Goal: Task Accomplishment & Management: Use online tool/utility

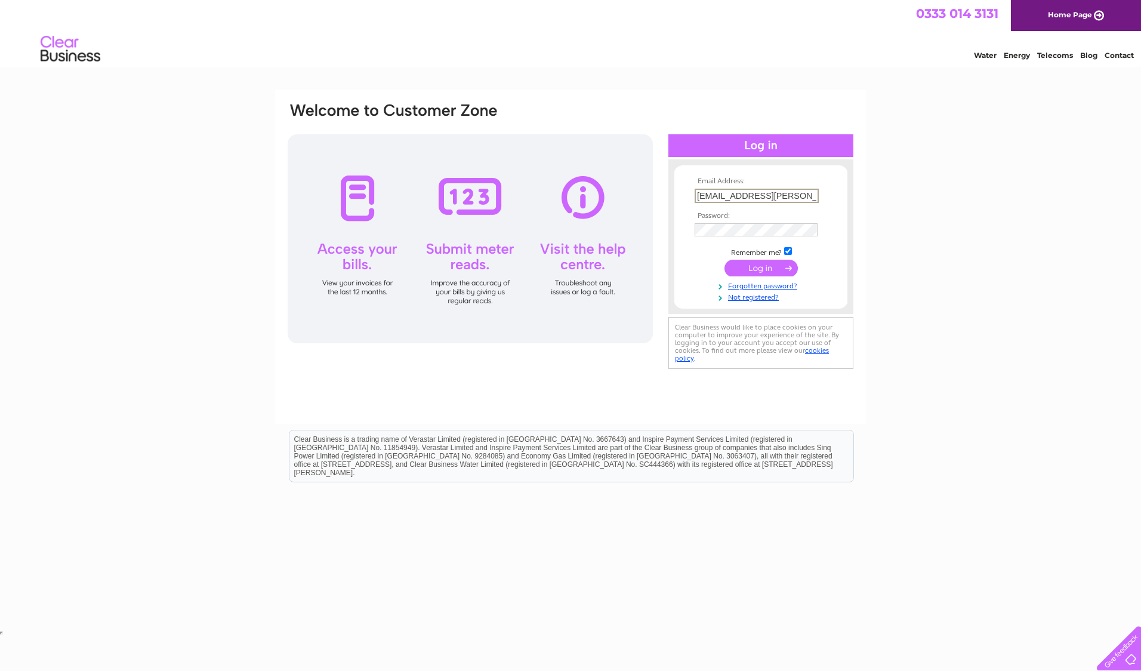
type input "shona.buchanan@sse.com"
click at [725, 260] on input "submit" at bounding box center [761, 268] width 73 height 17
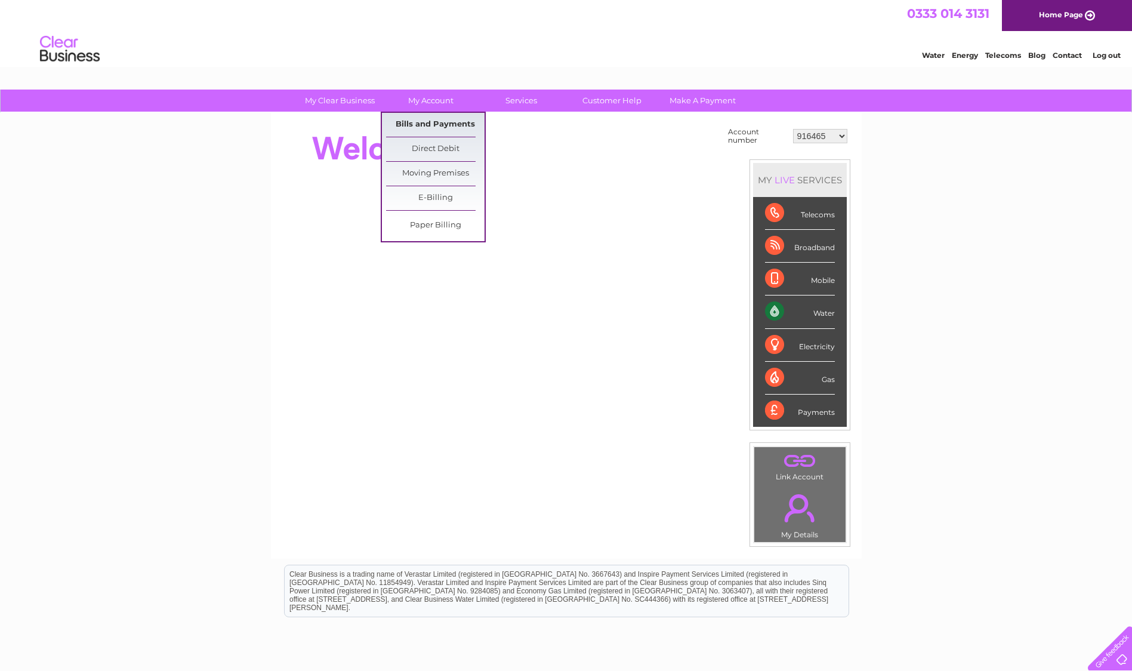
click at [439, 125] on link "Bills and Payments" at bounding box center [435, 125] width 98 height 24
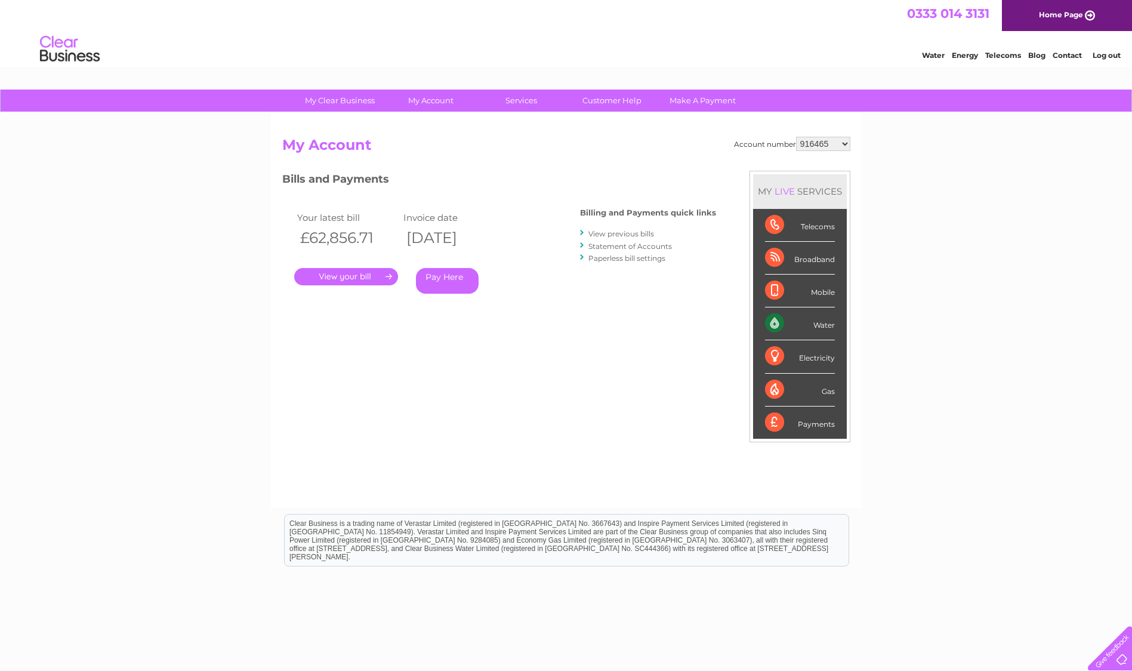
click at [842, 143] on select "916465 918797 918798 918800 918809 923099 923100 923101 938608 995922 995925 99…" at bounding box center [823, 144] width 54 height 14
select select "1129831"
click at [796, 137] on select "916465 918797 918798 918800 918809 923099 923100 923101 938608 995922 995925 99…" at bounding box center [823, 144] width 54 height 14
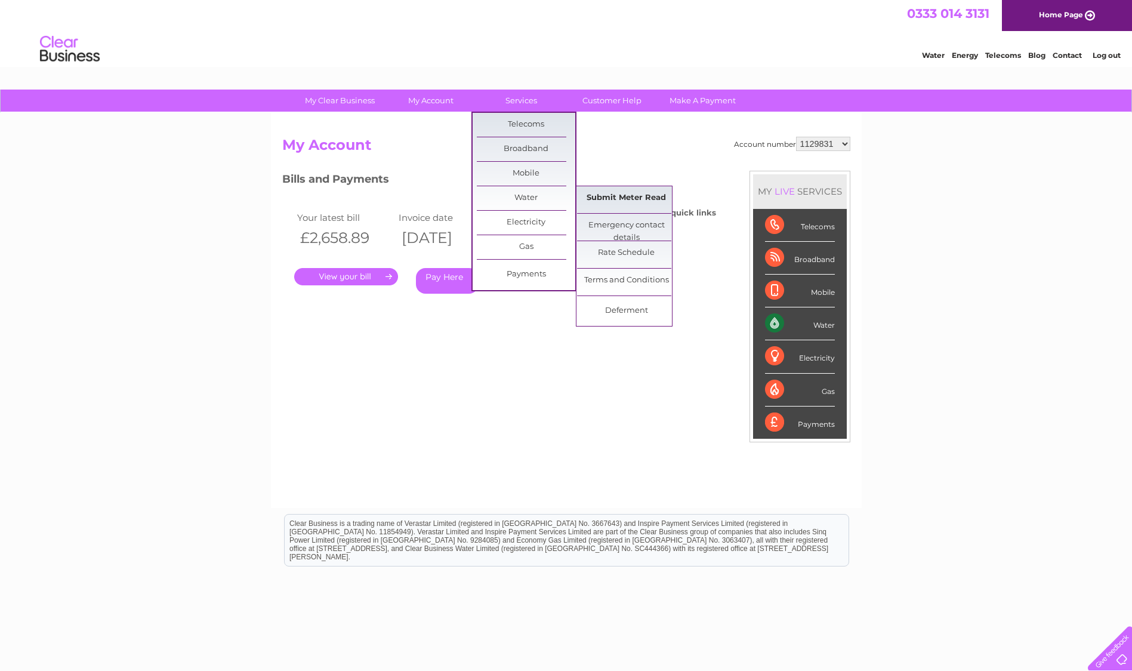
click at [626, 196] on link "Submit Meter Read" at bounding box center [626, 198] width 98 height 24
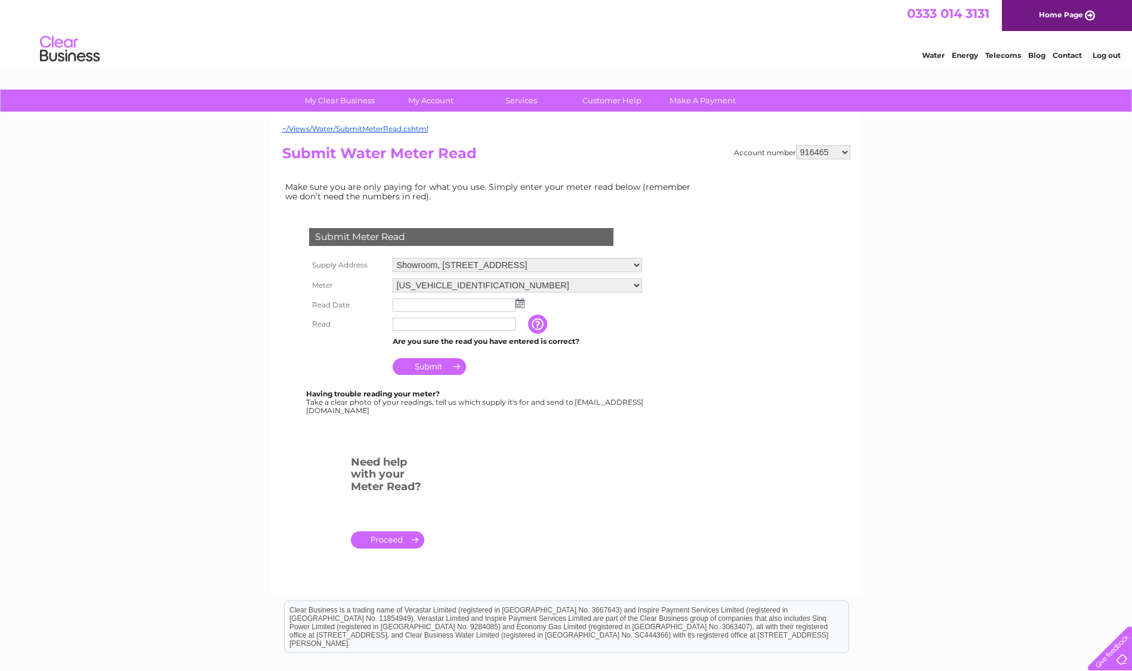
click at [848, 150] on select "916465 918797 918798 918800 918809 923099 923100 923101 938608 995922 995925 99…" at bounding box center [823, 152] width 54 height 14
select select "1129831"
click at [796, 145] on select "916465 918797 918798 918800 918809 923099 923100 923101 938608 995922 995925 99…" at bounding box center [823, 152] width 54 height 14
click at [638, 286] on select "Elster19H762679 Elster19M208294" at bounding box center [518, 286] width 250 height 16
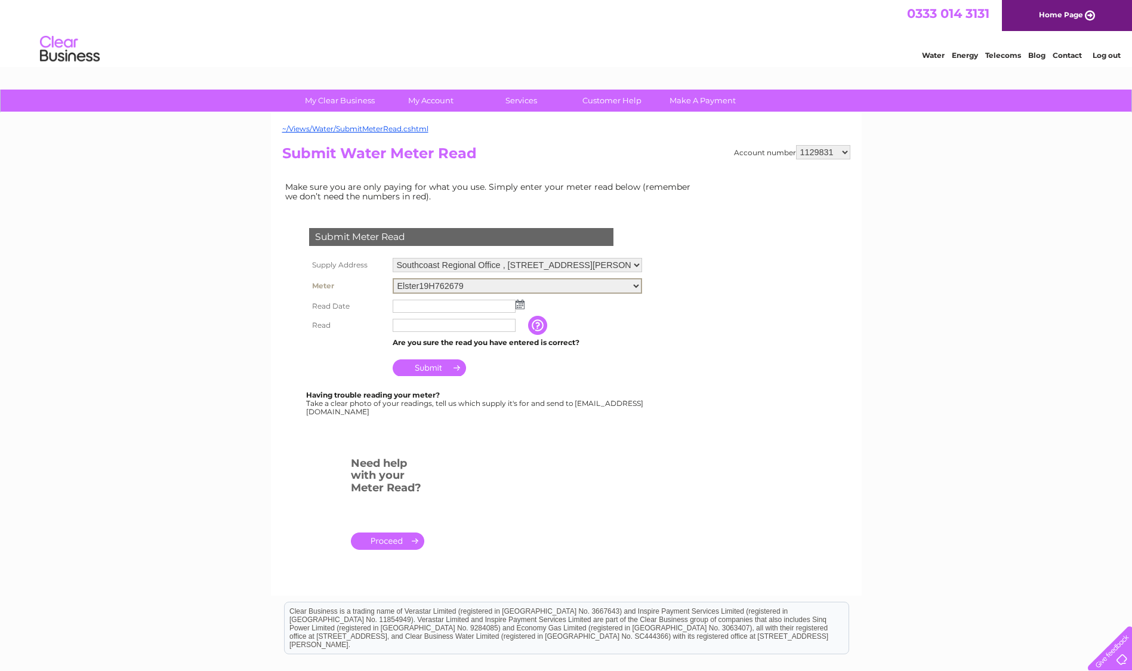
click at [1110, 50] on li "Log out" at bounding box center [1107, 55] width 36 height 15
click at [1108, 57] on link "Log out" at bounding box center [1107, 55] width 28 height 9
